Goal: Information Seeking & Learning: Compare options

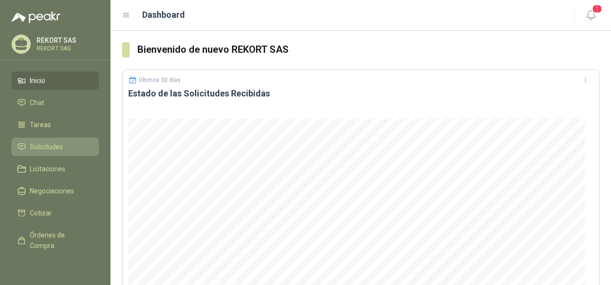
click at [54, 142] on span "Solicitudes" at bounding box center [46, 147] width 33 height 11
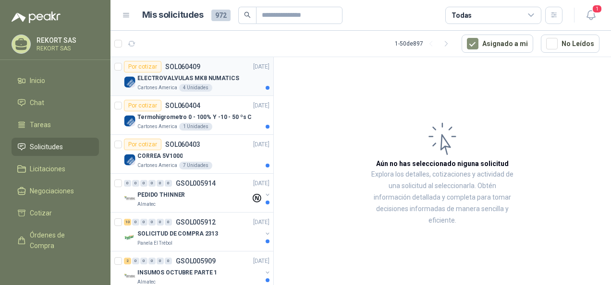
click at [211, 70] on div "Por cotizar SOL060409 [DATE]" at bounding box center [196, 67] width 145 height 12
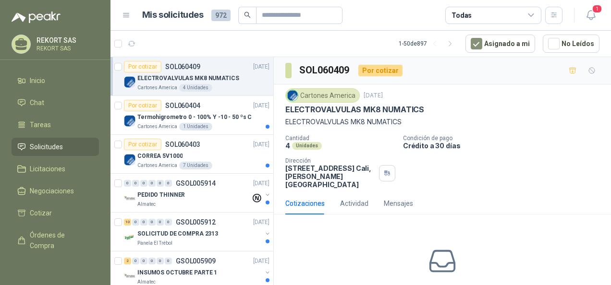
click at [309, 103] on div "Cartones America [DATE] ELECTROVALVULAS MK8 NUMATICS ELECTROVALVULAS MK8 NUMAT…" at bounding box center [442, 107] width 314 height 39
click at [313, 95] on div "Cartones America" at bounding box center [322, 95] width 74 height 14
drag, startPoint x: 363, startPoint y: 109, endPoint x: 431, endPoint y: 109, distance: 67.7
click at [431, 109] on div "ELECTROVALVULAS MK8 NUMATICS" at bounding box center [442, 110] width 314 height 10
copy p "MK8 NUMATICS"
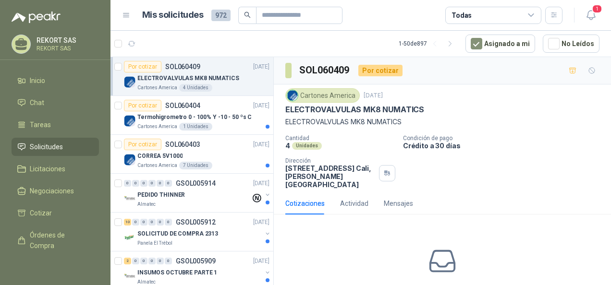
click at [328, 125] on p "ELECTROVALVULAS MK8 NUMATICS" at bounding box center [442, 122] width 314 height 11
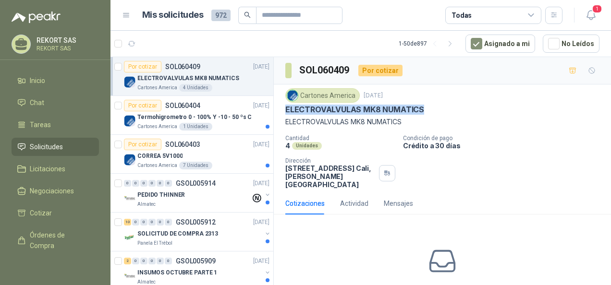
drag, startPoint x: 285, startPoint y: 109, endPoint x: 421, endPoint y: 109, distance: 136.3
click at [421, 109] on div "Cartones America [DATE] ELECTROVALVULAS MK8 NUMATICS ELECTROVALVULAS MK8 NUMAT…" at bounding box center [442, 138] width 337 height 108
copy p "ELECTROVALVULAS MK8 NUMATICS"
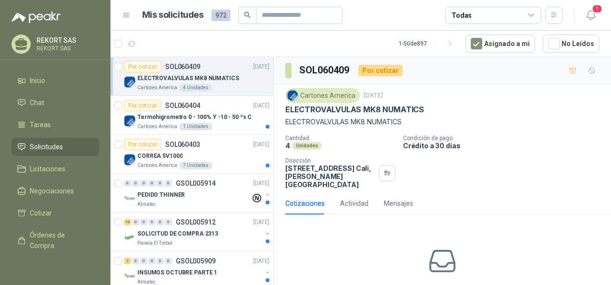
click at [338, 122] on p "ELECTROVALVULAS MK8 NUMATICS" at bounding box center [442, 122] width 314 height 11
click at [447, 120] on p "ELECTROVALVULAS MK8 NUMATICS" at bounding box center [442, 122] width 314 height 11
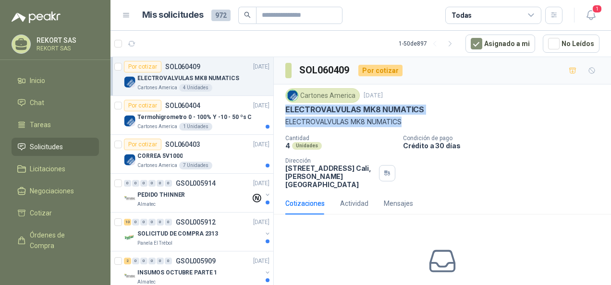
drag, startPoint x: 285, startPoint y: 108, endPoint x: 417, endPoint y: 122, distance: 132.2
click at [417, 122] on div "Cartones America [DATE] ELECTROVALVULAS MK8 NUMATICS ELECTROVALVULAS MK8 NUMAT…" at bounding box center [442, 107] width 314 height 39
drag, startPoint x: 417, startPoint y: 122, endPoint x: 466, endPoint y: 113, distance: 49.7
click at [470, 114] on div "Cartones America [DATE] ELECTROVALVULAS MK8 NUMATICS ELECTROVALVULAS MK8 NUMAT…" at bounding box center [442, 107] width 314 height 39
click at [505, 193] on div "Cotizaciones Actividad Mensajes" at bounding box center [442, 204] width 314 height 22
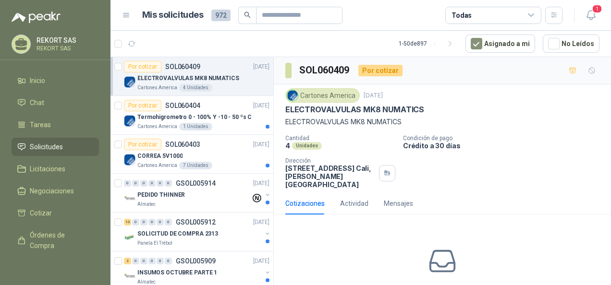
click at [513, 166] on div "Cantidad 4 Unidades Condición de pago Crédito a 30 [PERSON_NAME] Dirección [STR…" at bounding box center [442, 162] width 314 height 54
click at [182, 108] on p "SOL060404" at bounding box center [182, 105] width 35 height 7
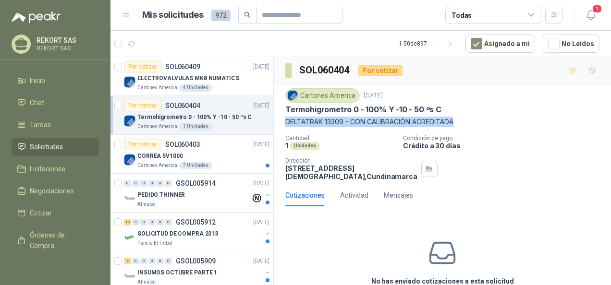
drag, startPoint x: 286, startPoint y: 122, endPoint x: 463, endPoint y: 122, distance: 176.7
click at [463, 122] on p "DELTATRAK 13309 - CON CALIBRACIÓN ACREDITADA" at bounding box center [442, 122] width 314 height 11
copy p "DELTATRAK 13309 - CON CALIBRACIÓN ACREDITADA"
click at [186, 162] on div "7 Unidades" at bounding box center [195, 166] width 33 height 8
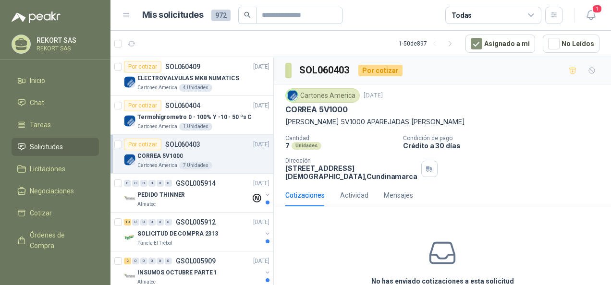
click at [492, 115] on div "Cartones America [DATE] [PERSON_NAME] 5V1000 [PERSON_NAME] 5V1000 APAREJADAS [P…" at bounding box center [442, 107] width 314 height 39
click at [234, 113] on p "Termohigrometro 0 - 100% Y -10 - 50 ºs C" at bounding box center [194, 117] width 114 height 9
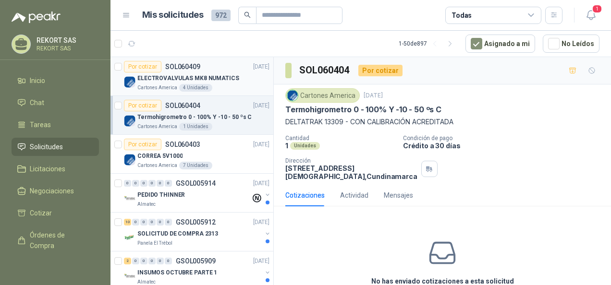
click at [169, 76] on p "ELECTROVALVULAS MK8 NUMATICS" at bounding box center [188, 78] width 102 height 9
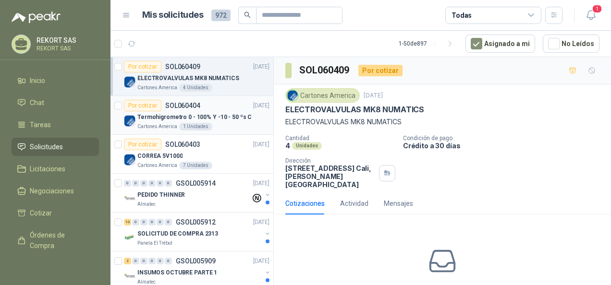
click at [188, 108] on p "SOL060404" at bounding box center [182, 105] width 35 height 7
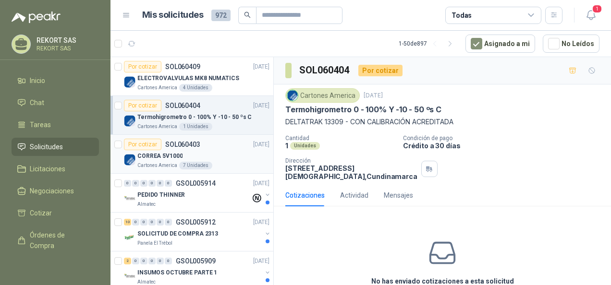
click at [181, 151] on div "CORREA 5V1000" at bounding box center [203, 156] width 132 height 12
